Goal: Transaction & Acquisition: Obtain resource

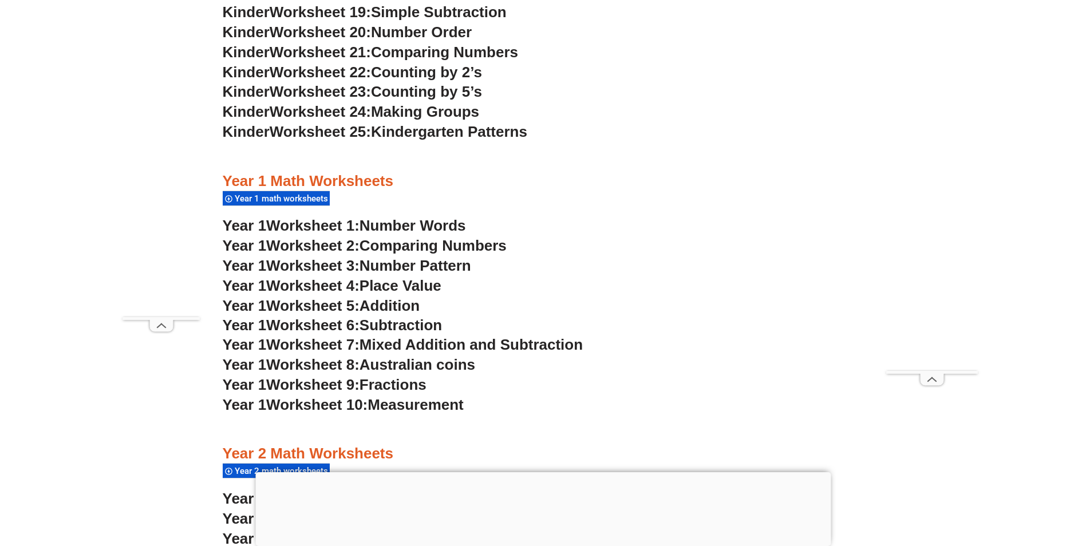
scroll to position [1030, 0]
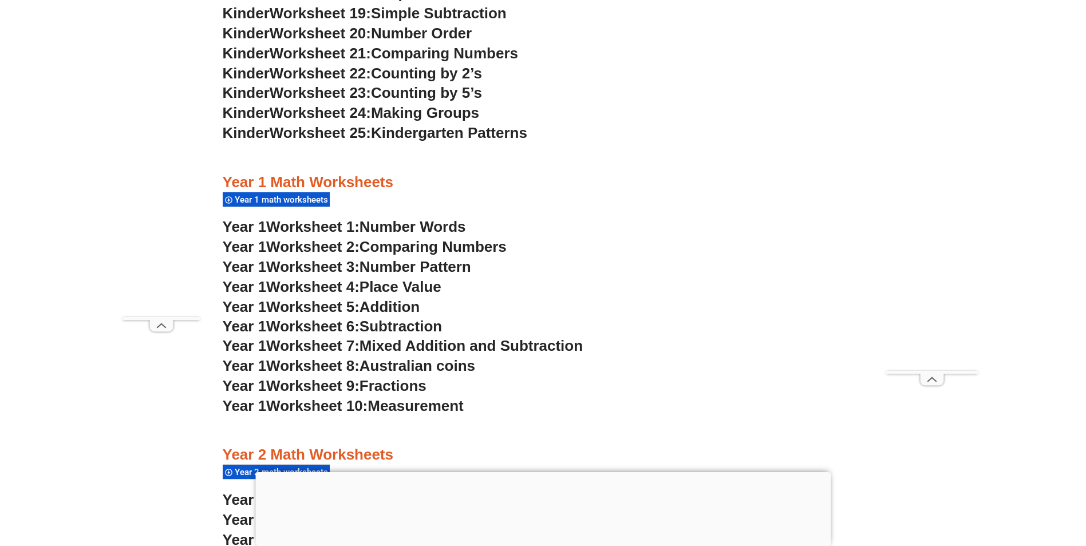
click at [296, 194] on div "Year 1 math worksheets" at bounding box center [276, 199] width 107 height 15
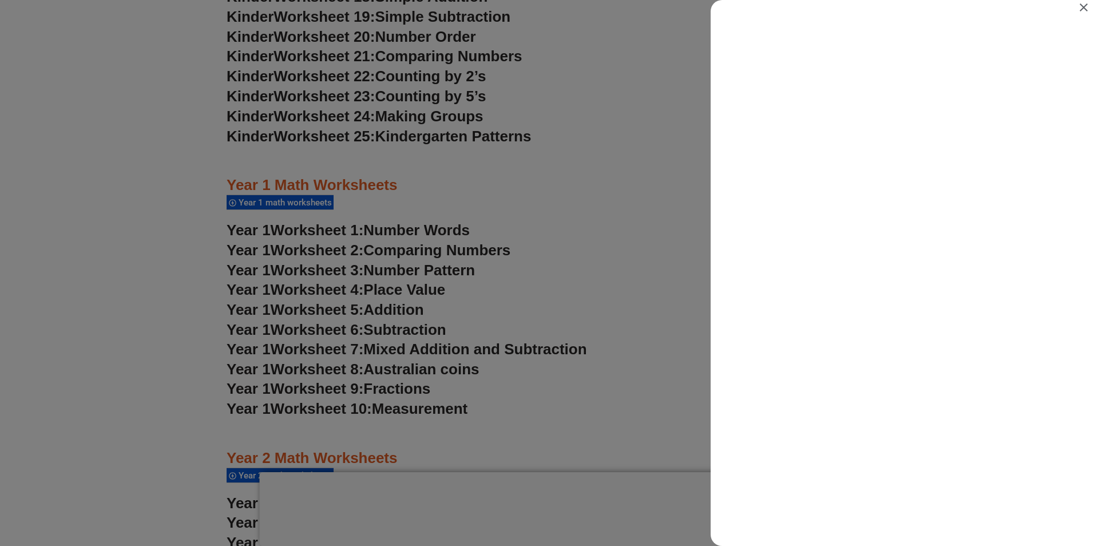
scroll to position [0, 0]
click at [1083, 6] on icon "Close" at bounding box center [1084, 7] width 8 height 8
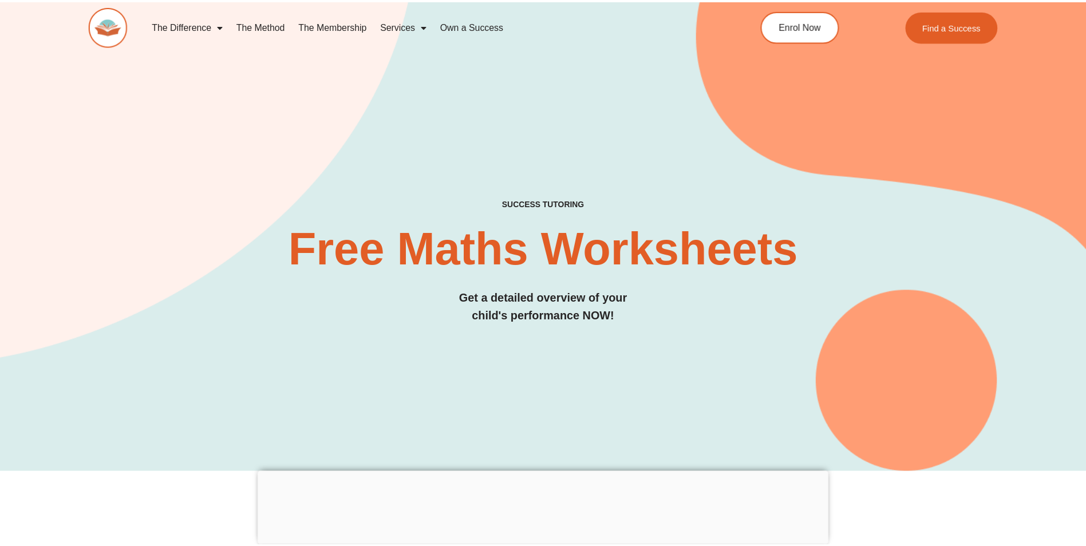
scroll to position [1030, 0]
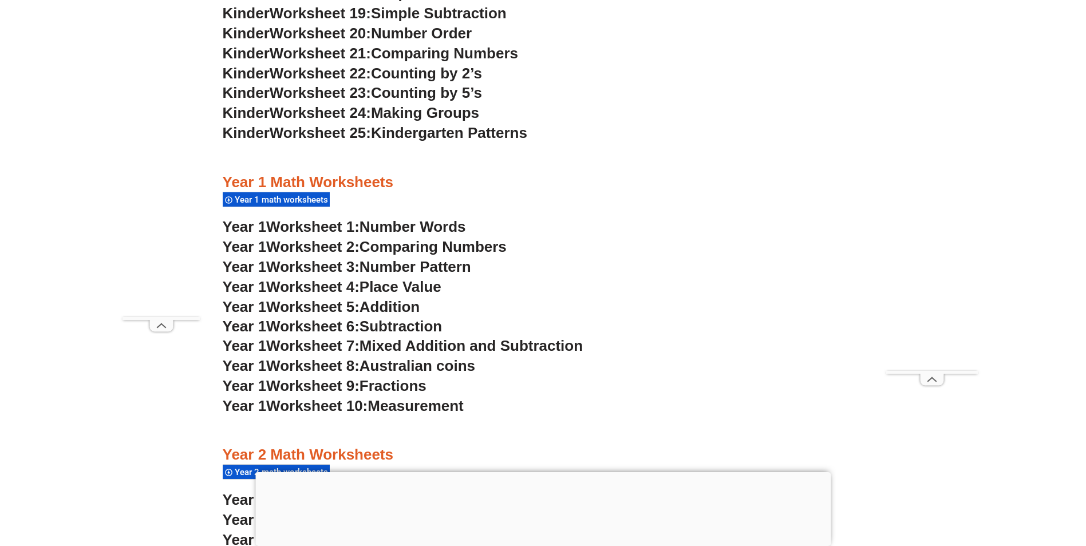
click at [359, 226] on span "Worksheet 1:" at bounding box center [312, 226] width 93 height 17
click at [304, 262] on span "Worksheet 3:" at bounding box center [312, 266] width 93 height 17
click at [374, 282] on span "Place Value" at bounding box center [400, 286] width 82 height 17
click at [388, 367] on span "Australian coins" at bounding box center [417, 365] width 116 height 17
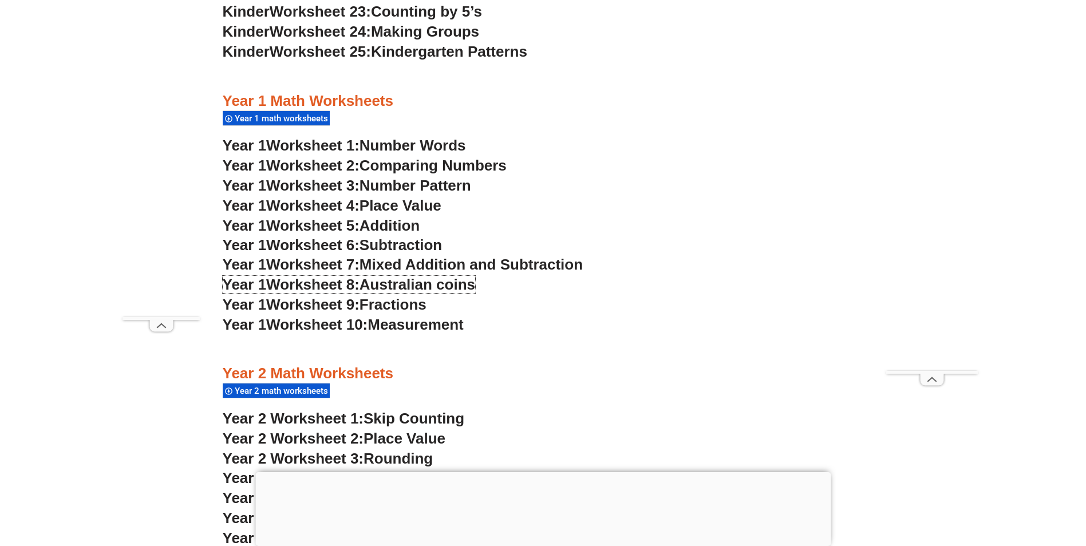
scroll to position [1145, 0]
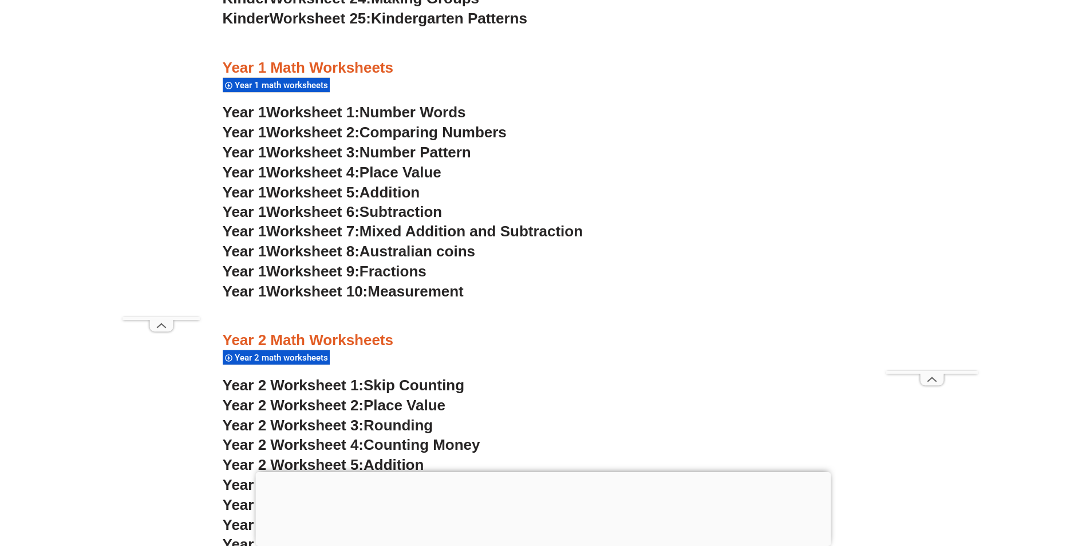
click at [393, 286] on span "Measurement" at bounding box center [415, 291] width 96 height 17
